Goal: Information Seeking & Learning: Learn about a topic

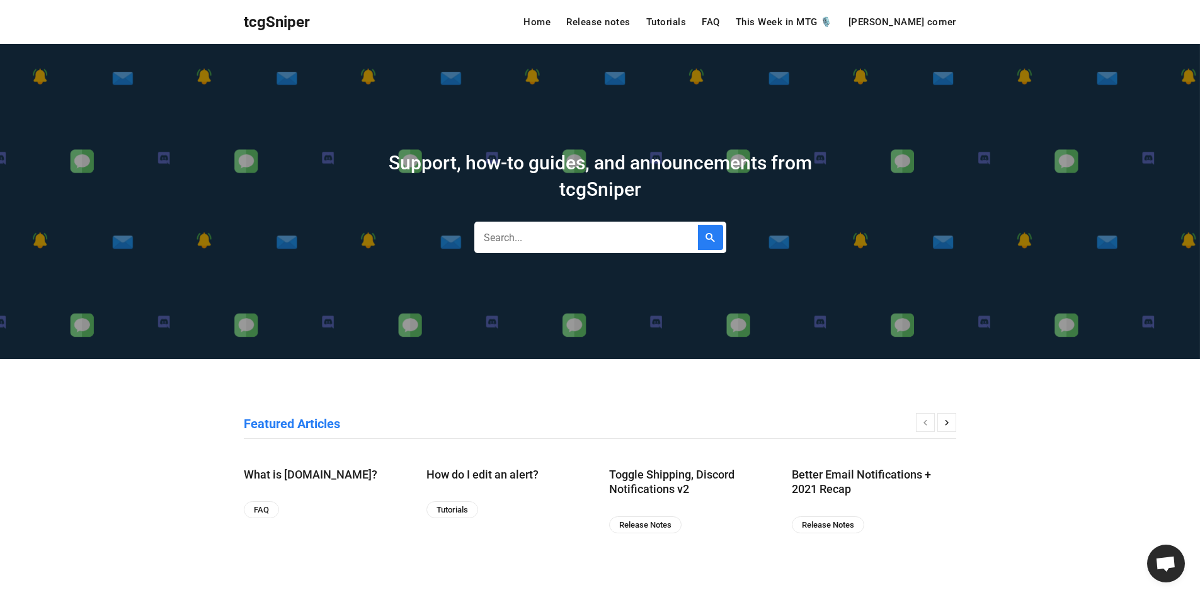
click at [232, 93] on div "Support, how-to guides, and announcements from tcgSniper" at bounding box center [600, 201] width 1200 height 315
click at [234, 85] on div "Support, how-to guides, and announcements from tcgSniper" at bounding box center [600, 201] width 1200 height 315
